Goal: Communication & Community: Answer question/provide support

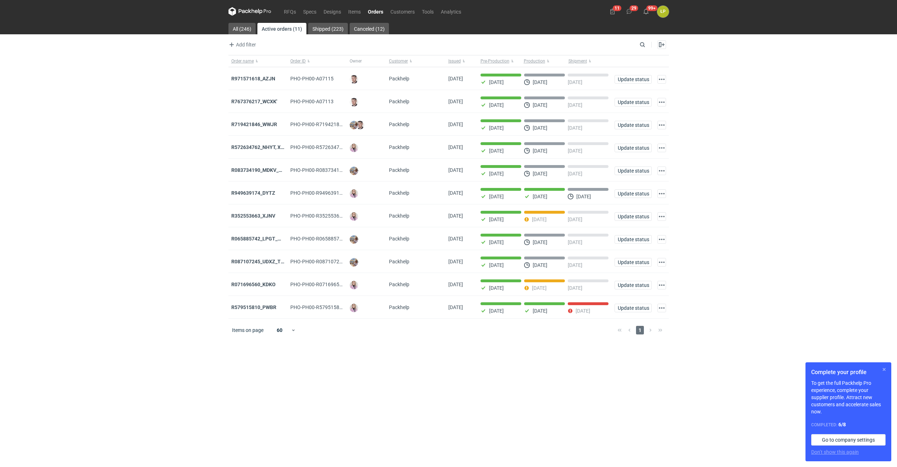
click at [888, 370] on button "button" at bounding box center [884, 369] width 9 height 9
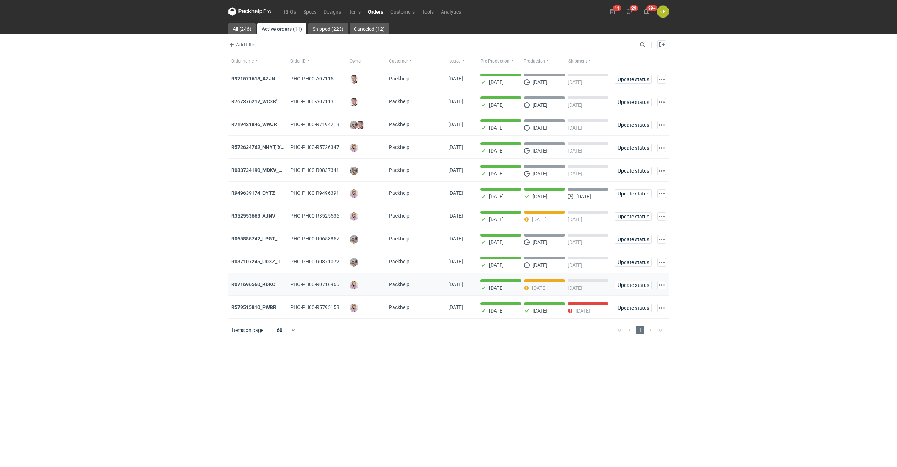
click at [259, 287] on strong "R071696560_KDKO" at bounding box center [253, 285] width 44 height 6
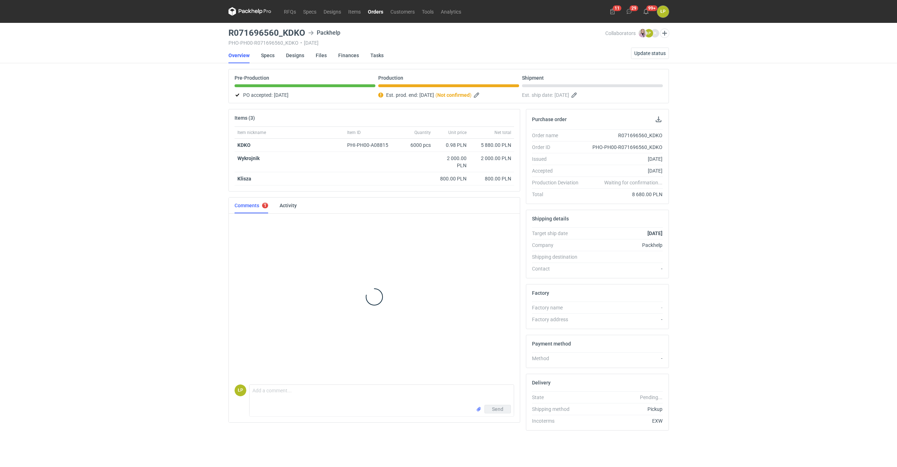
scroll to position [4, 0]
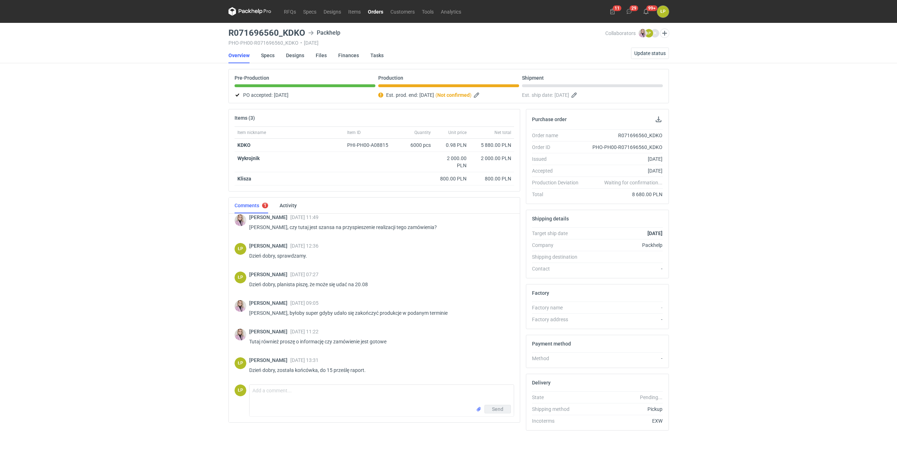
click at [372, 11] on link "Orders" at bounding box center [375, 11] width 23 height 9
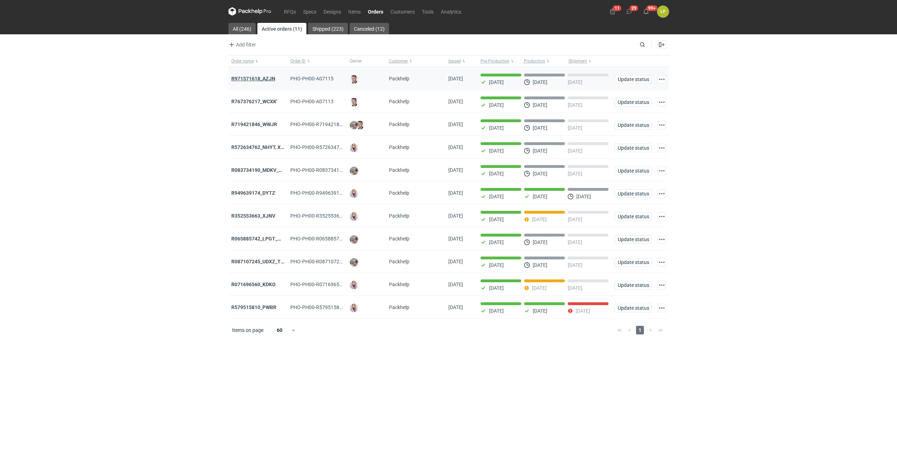
click at [266, 80] on strong "R971571618_AZJN" at bounding box center [253, 79] width 44 height 6
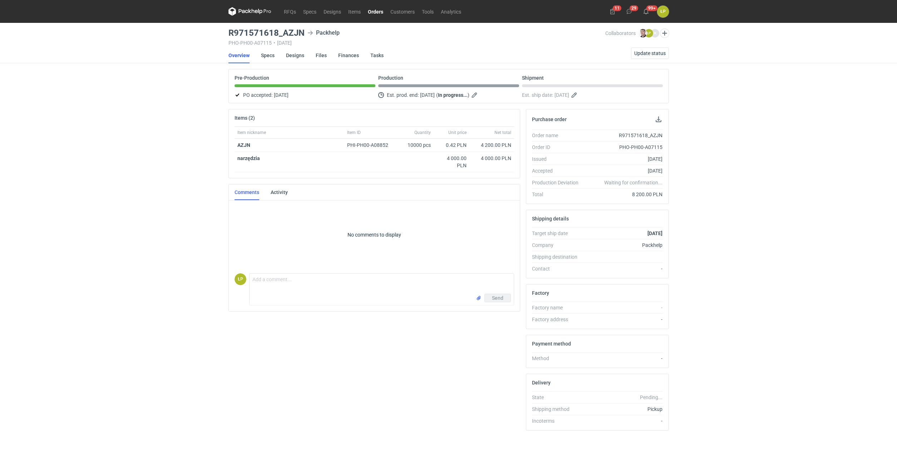
click at [375, 11] on link "Orders" at bounding box center [375, 11] width 23 height 9
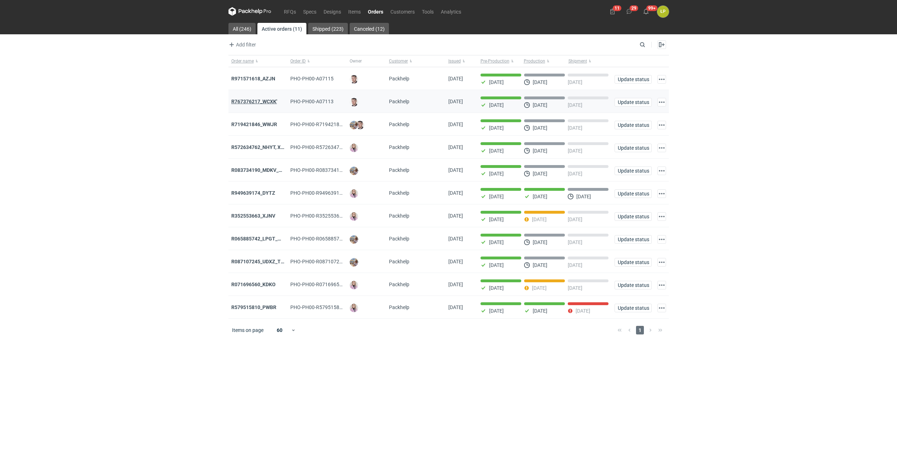
click at [267, 101] on strong "R767376217_WCXK'" at bounding box center [254, 102] width 46 height 6
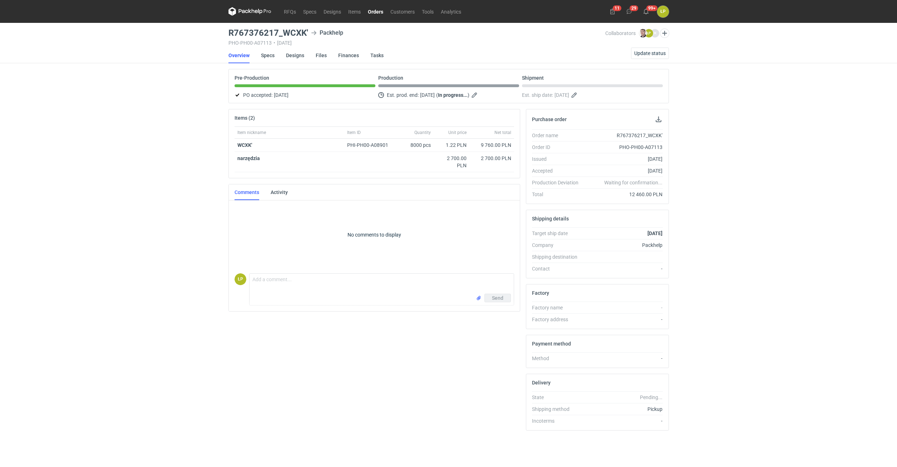
click at [376, 12] on link "Orders" at bounding box center [375, 11] width 23 height 9
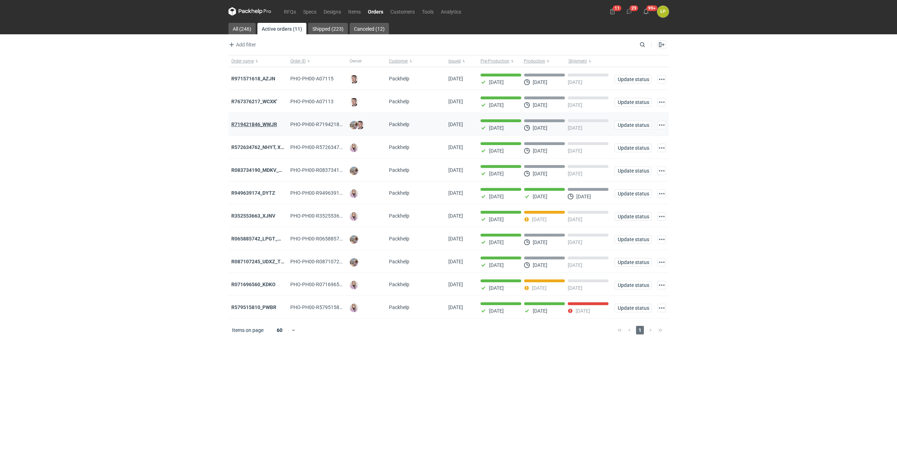
click at [262, 124] on strong "R719421846_WWJR" at bounding box center [254, 125] width 46 height 6
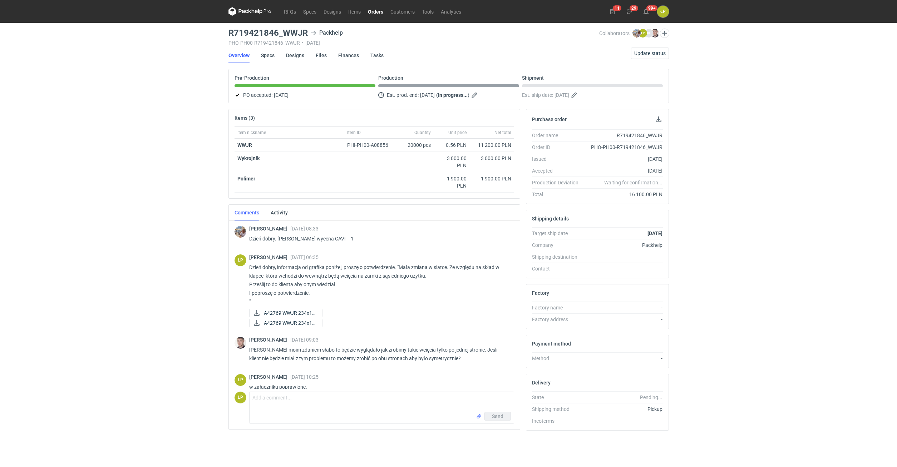
click at [376, 13] on link "Orders" at bounding box center [375, 11] width 23 height 9
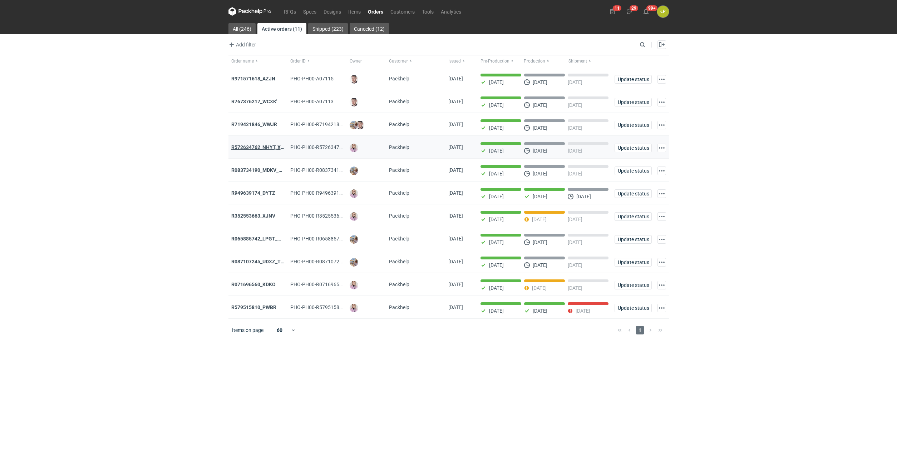
click at [263, 147] on strong "R572634762_NHYT, XIXB" at bounding box center [259, 147] width 57 height 6
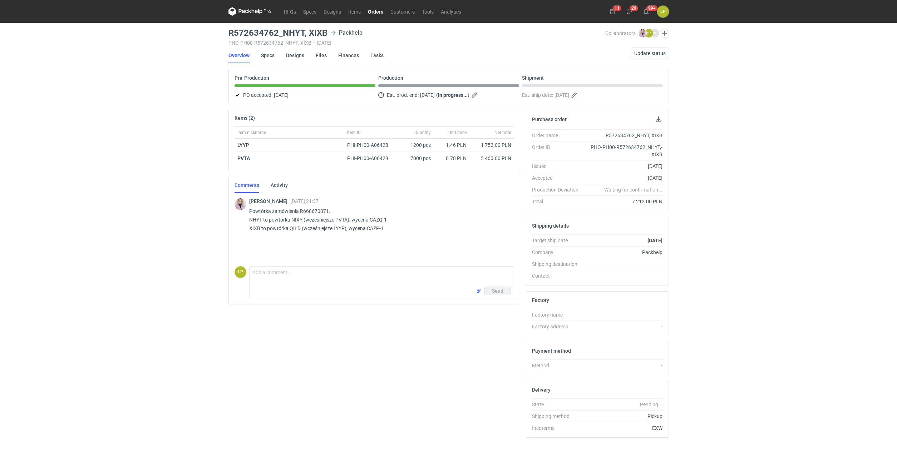
click at [373, 12] on link "Orders" at bounding box center [375, 11] width 23 height 9
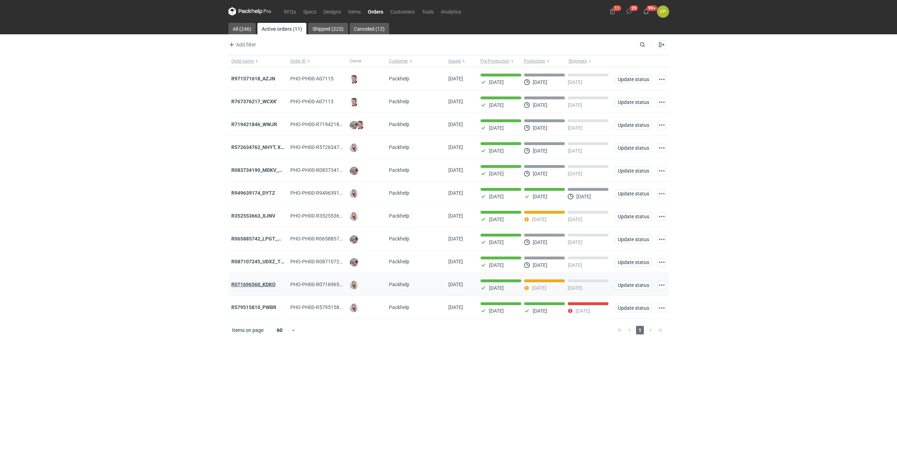
click at [268, 285] on strong "R071696560_KDKO" at bounding box center [253, 285] width 44 height 6
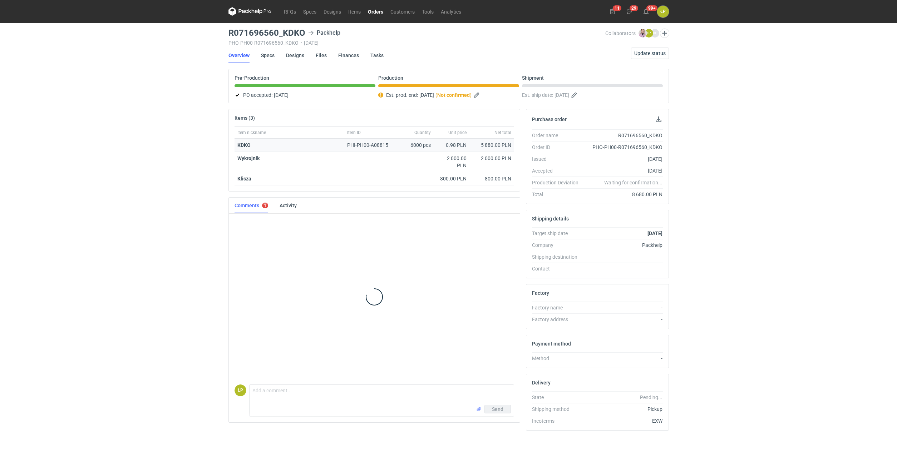
scroll to position [4, 0]
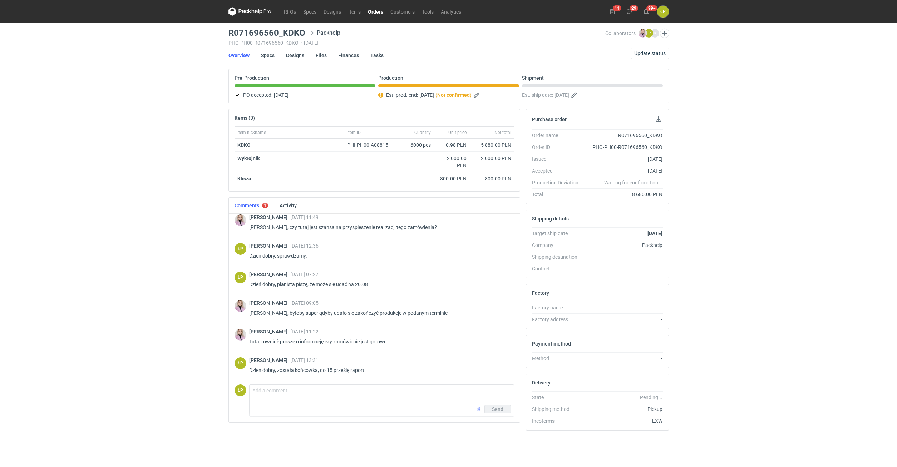
click at [296, 57] on link "Designs" at bounding box center [295, 56] width 18 height 16
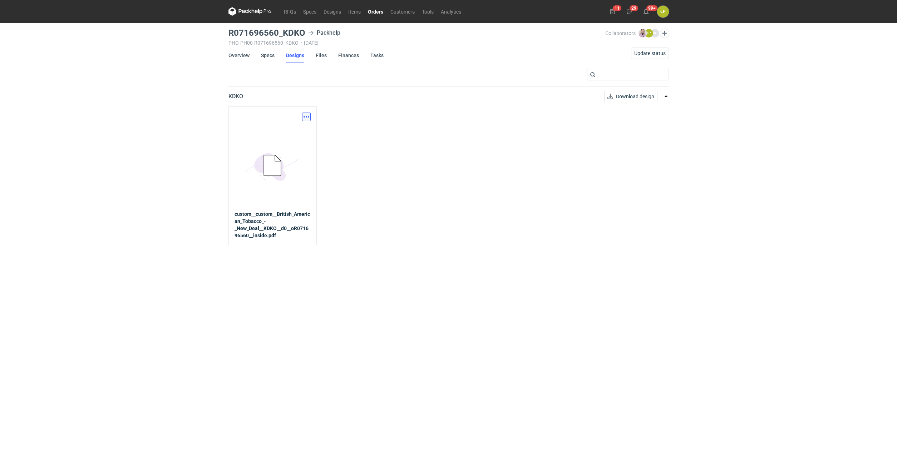
click at [305, 117] on button "button" at bounding box center [306, 117] width 9 height 9
click at [300, 134] on link "Download design part" at bounding box center [275, 132] width 66 height 11
click at [240, 56] on link "Overview" at bounding box center [238, 56] width 21 height 16
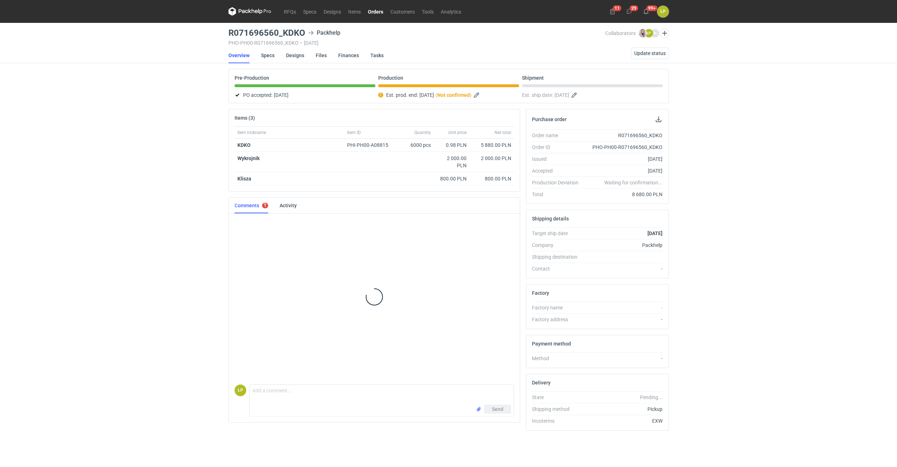
scroll to position [4, 0]
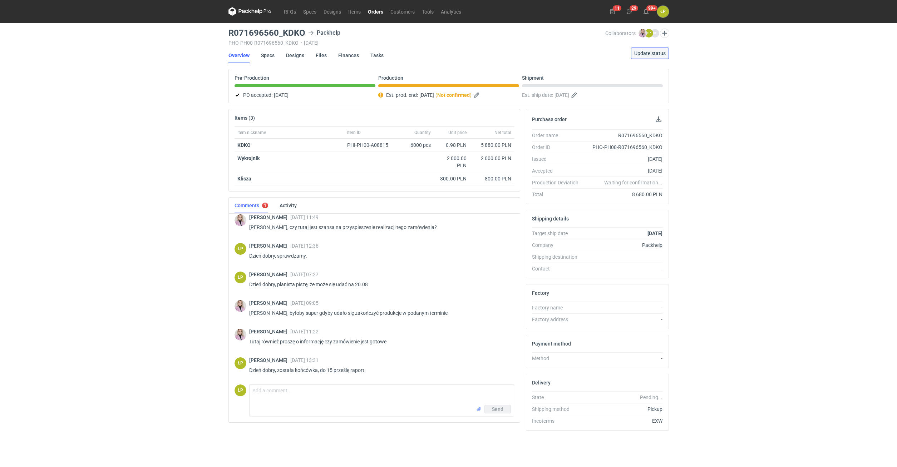
click at [646, 58] on button "Update status" at bounding box center [650, 53] width 38 height 11
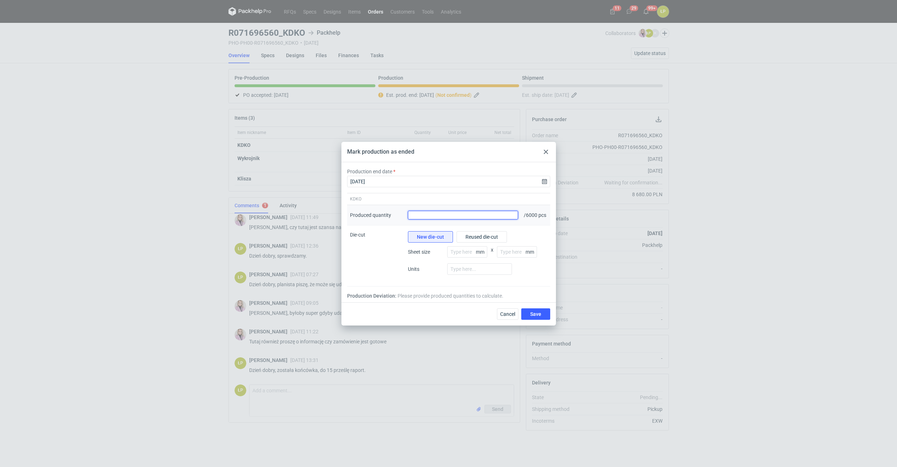
click at [493, 212] on input "Produced quantity" at bounding box center [463, 215] width 110 height 9
type input "5800"
click at [486, 237] on span "Reused die-cut" at bounding box center [481, 236] width 33 height 5
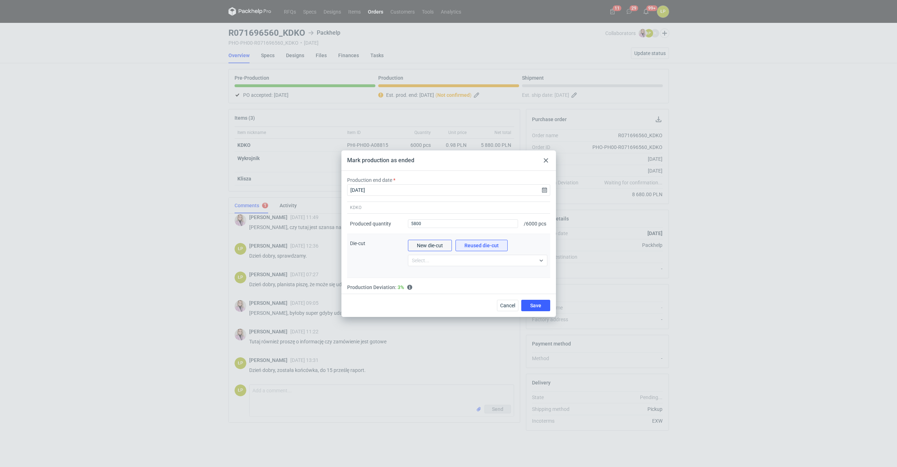
click at [440, 247] on span "New die-cut" at bounding box center [430, 245] width 26 height 5
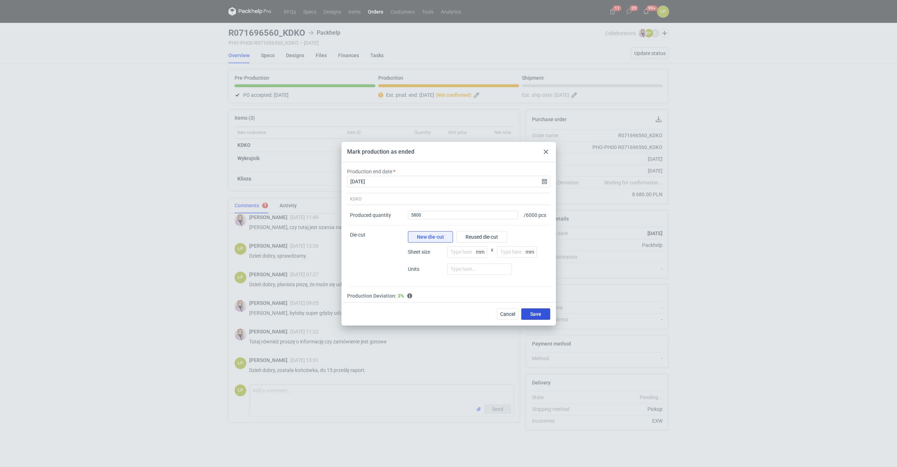
click at [529, 317] on button "Save" at bounding box center [535, 313] width 29 height 11
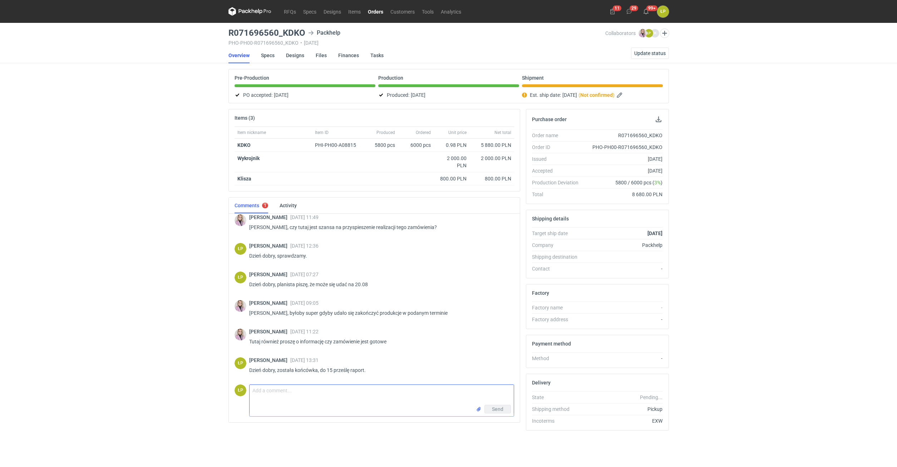
click at [366, 393] on textarea "Comment message" at bounding box center [382, 395] width 264 height 20
type textarea "d"
type textarea "raport przesłany."
click at [488, 409] on button "Send" at bounding box center [497, 409] width 26 height 9
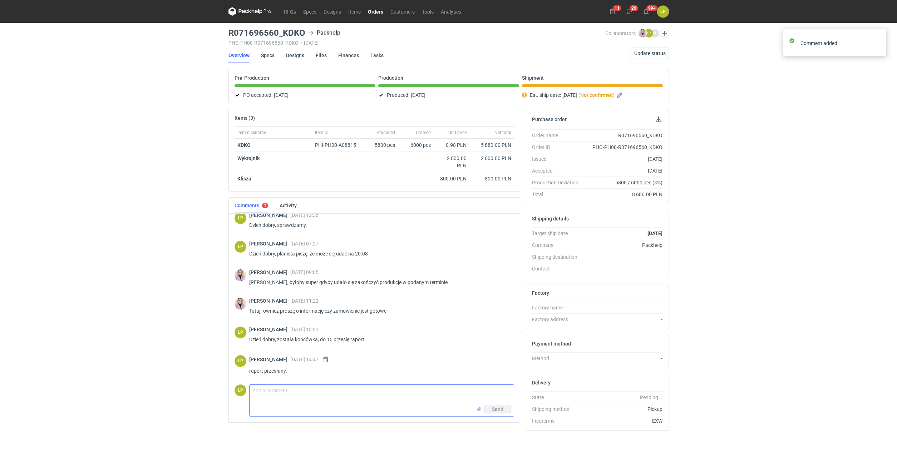
scroll to position [36, 0]
click at [374, 12] on link "Orders" at bounding box center [375, 11] width 23 height 9
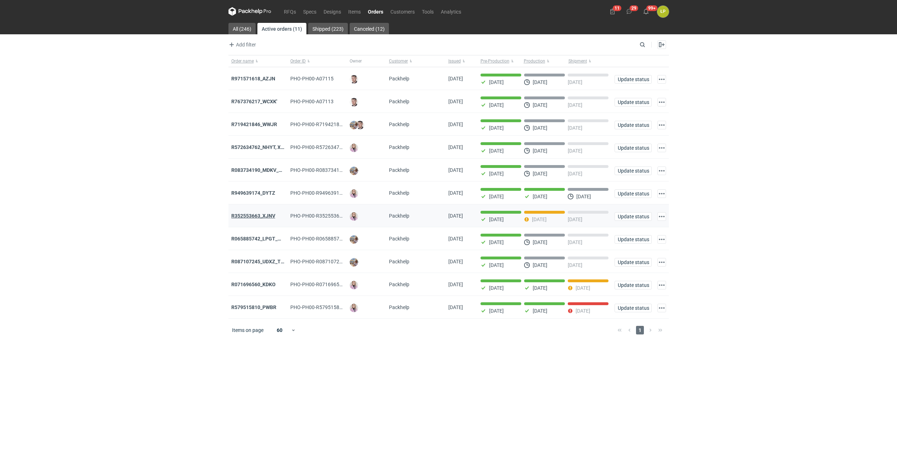
click at [267, 214] on strong "R352553663_XJNV" at bounding box center [253, 216] width 44 height 6
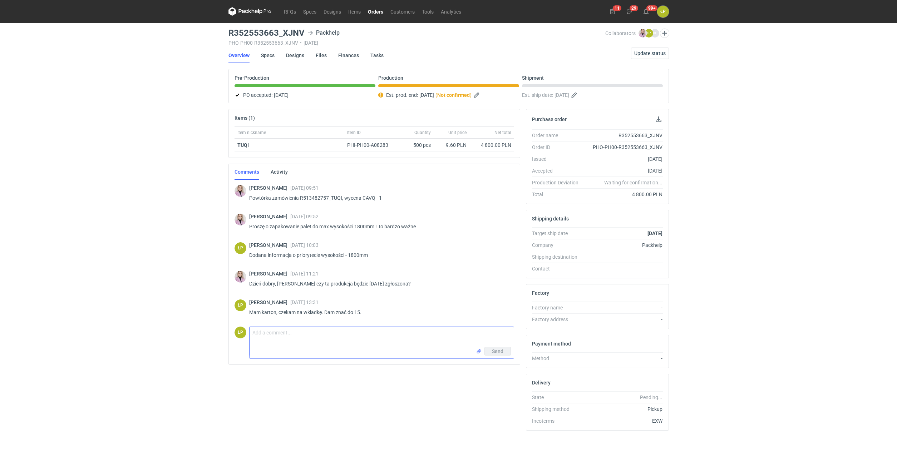
click at [309, 338] on textarea "Comment message" at bounding box center [382, 337] width 264 height 20
type textarea "K"
type textarea "Pani Klaudio kartton mamy gotowy, wkładka niestety nie będzie gotowa [DATE]. Zo…"
click at [498, 354] on span "Send" at bounding box center [497, 351] width 11 height 5
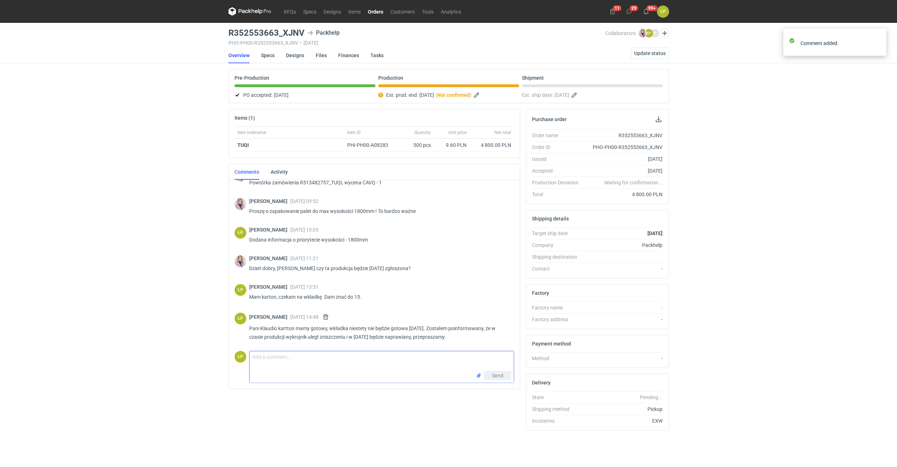
scroll to position [16, 0]
click at [435, 357] on textarea "Comment message" at bounding box center [382, 361] width 264 height 20
type textarea "[DATE] dopiero będę wiedział, kiedy będzie wkładka gotowa, być może [DATE]."
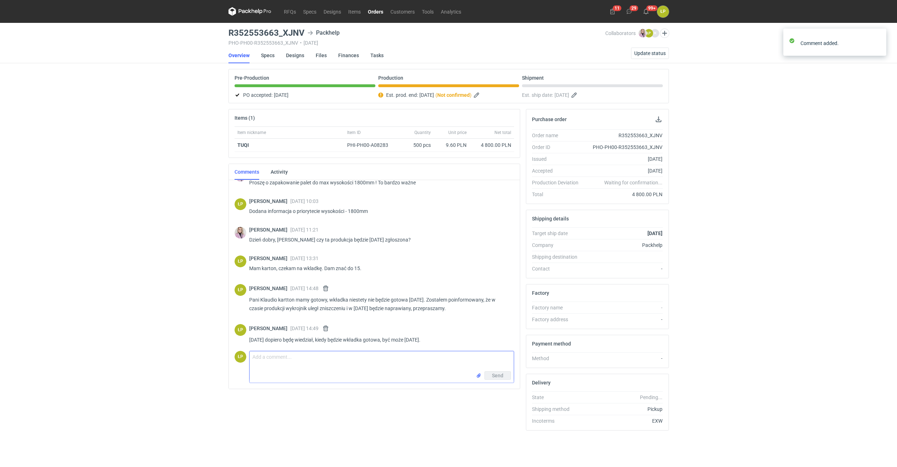
scroll to position [47, 0]
click at [370, 9] on link "Orders" at bounding box center [375, 11] width 23 height 9
